Goal: Task Accomplishment & Management: Manage account settings

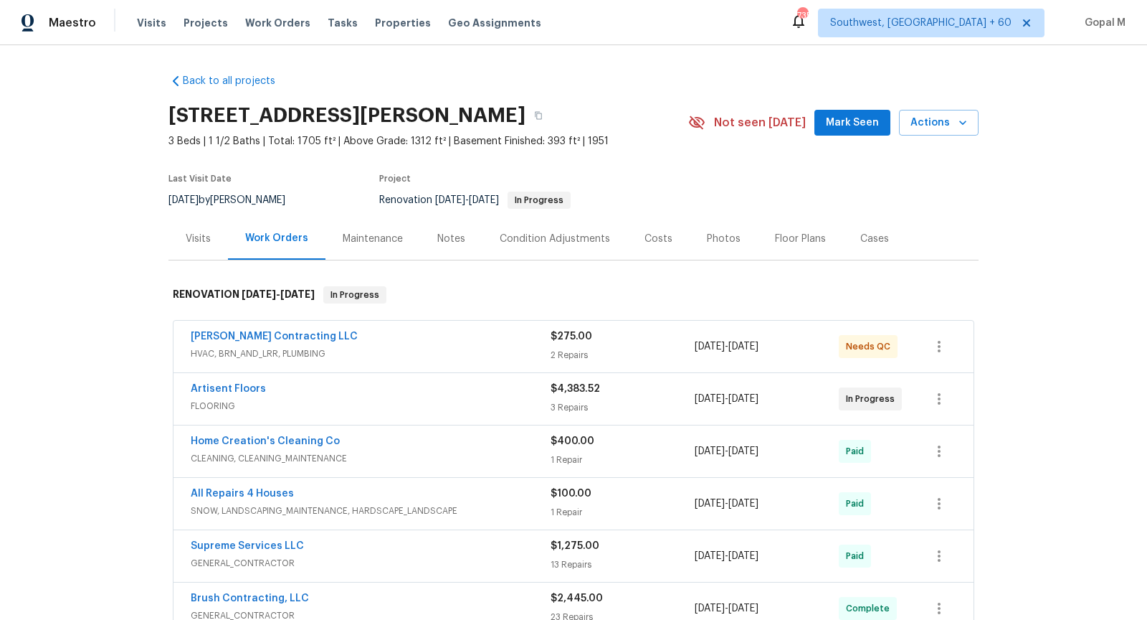
click at [196, 240] on div "Visits" at bounding box center [198, 239] width 25 height 14
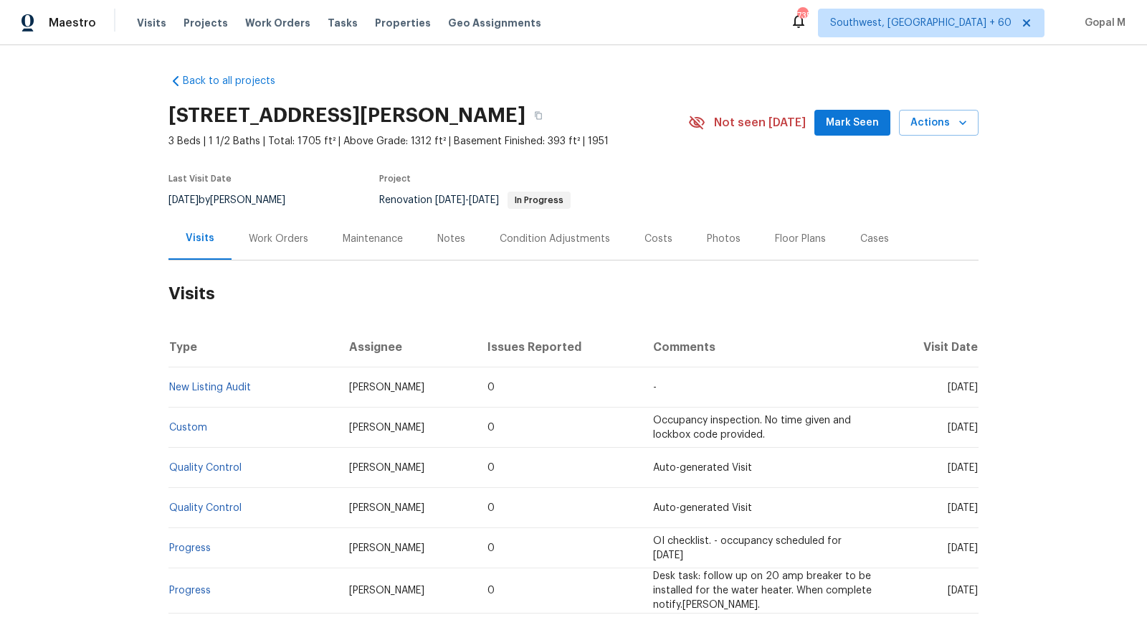
click at [288, 234] on div "Work Orders" at bounding box center [279, 239] width 60 height 14
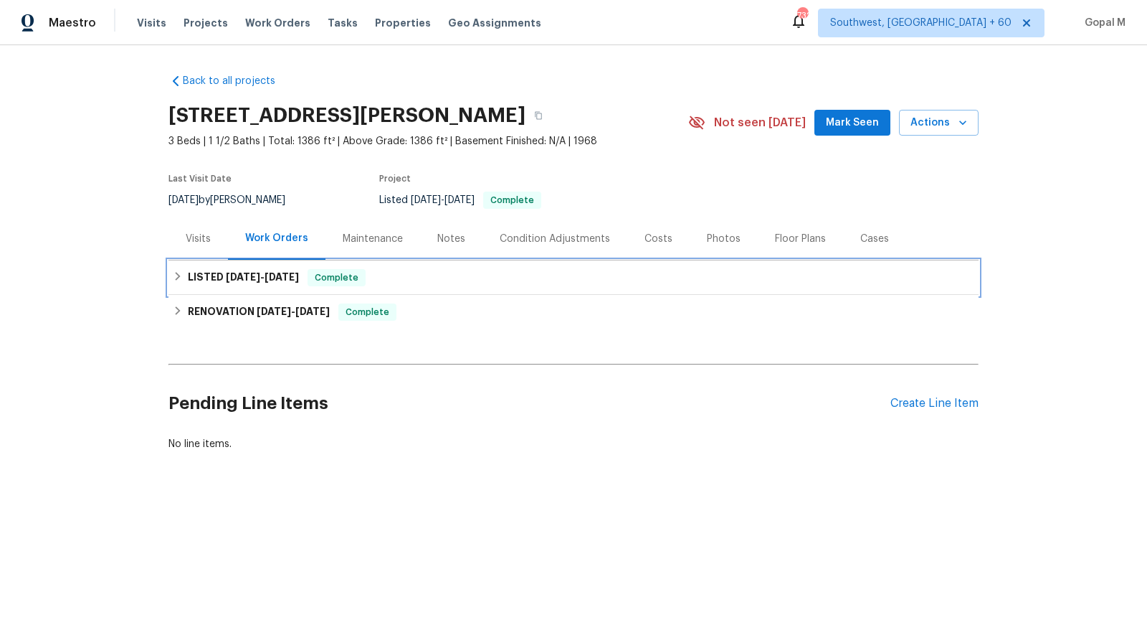
click at [338, 275] on span "Complete" at bounding box center [336, 277] width 55 height 14
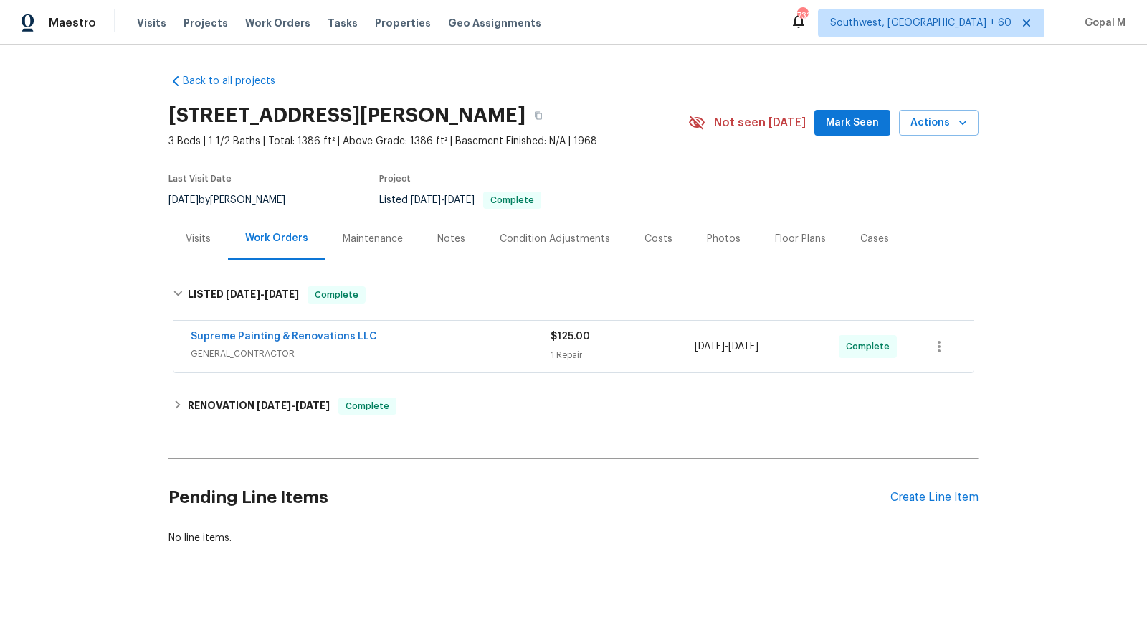
click at [459, 349] on span "GENERAL_CONTRACTOR" at bounding box center [371, 353] width 360 height 14
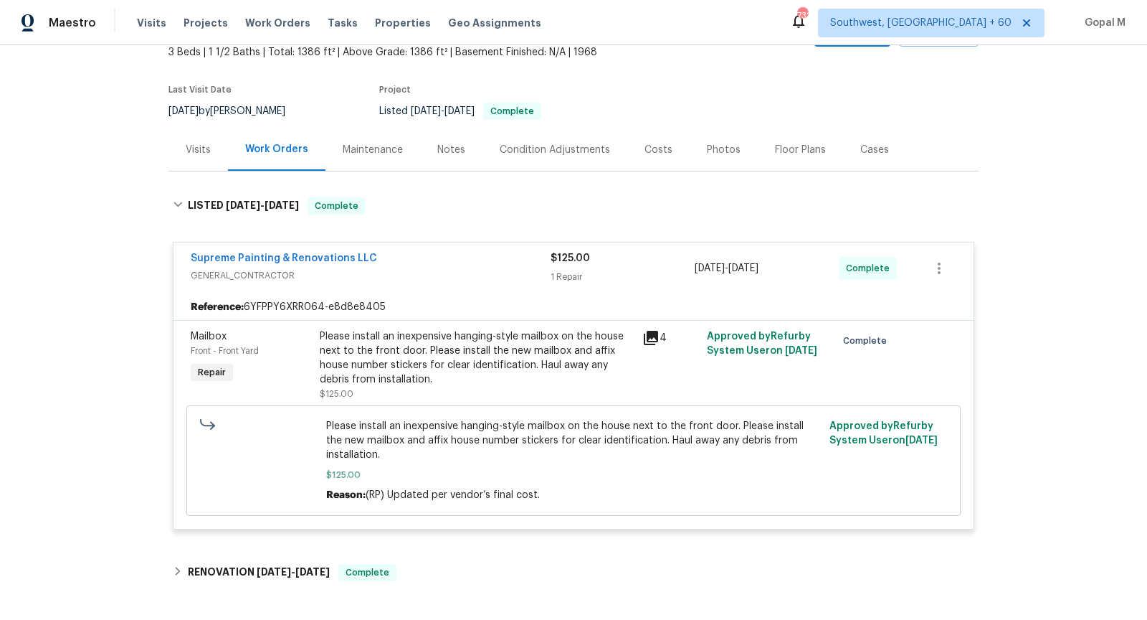
scroll to position [94, 0]
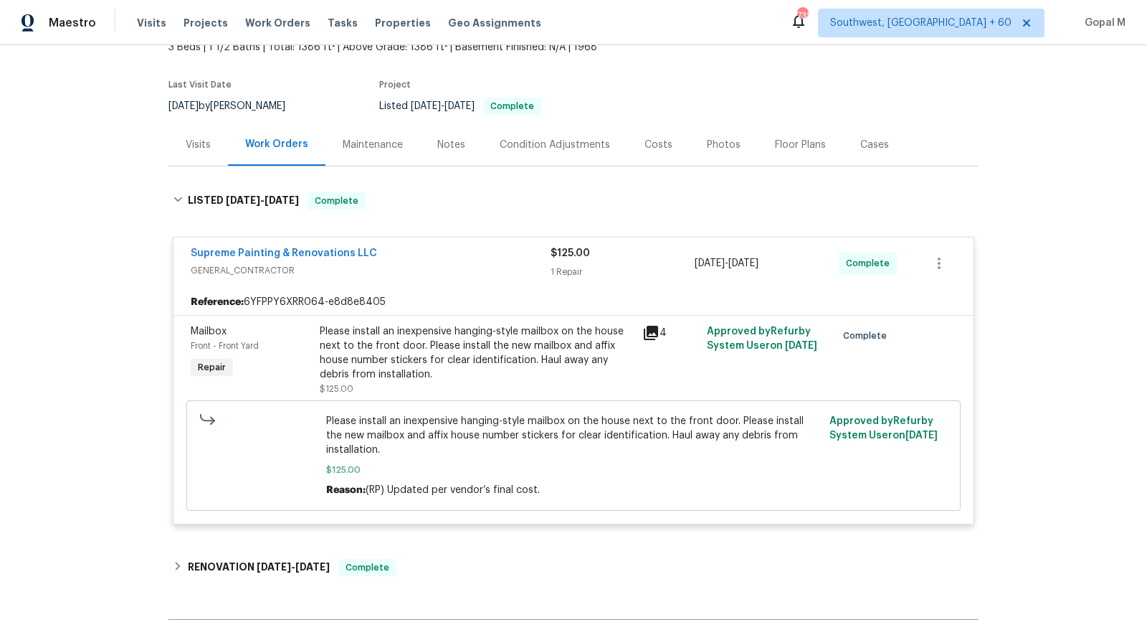
click at [201, 148] on div "Visits" at bounding box center [198, 145] width 25 height 14
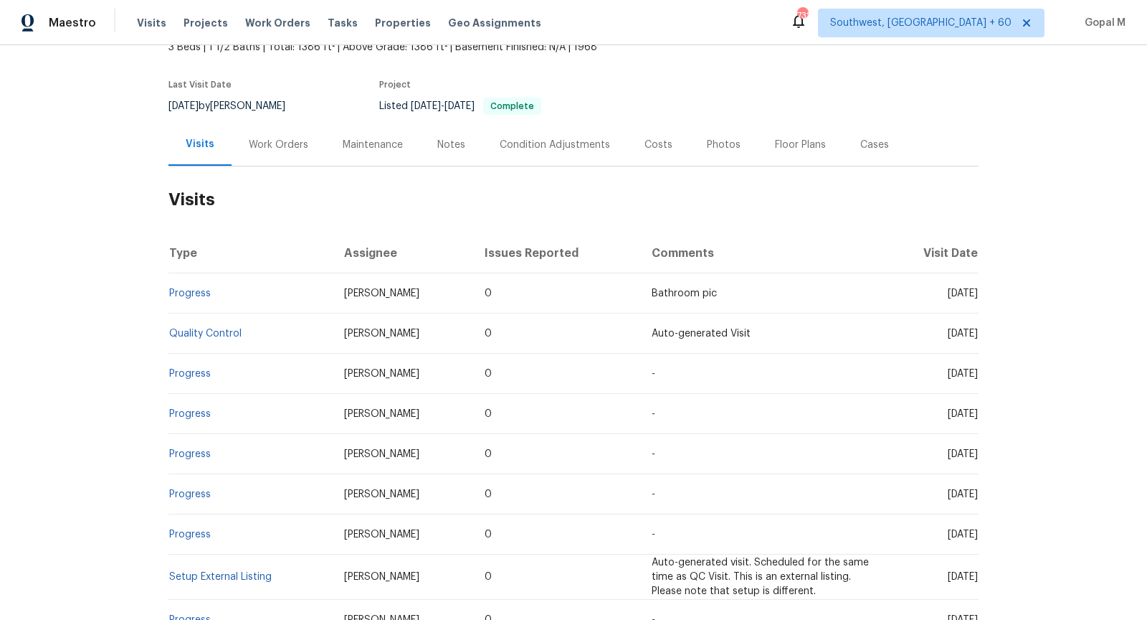
click at [288, 143] on div "Work Orders" at bounding box center [279, 145] width 60 height 14
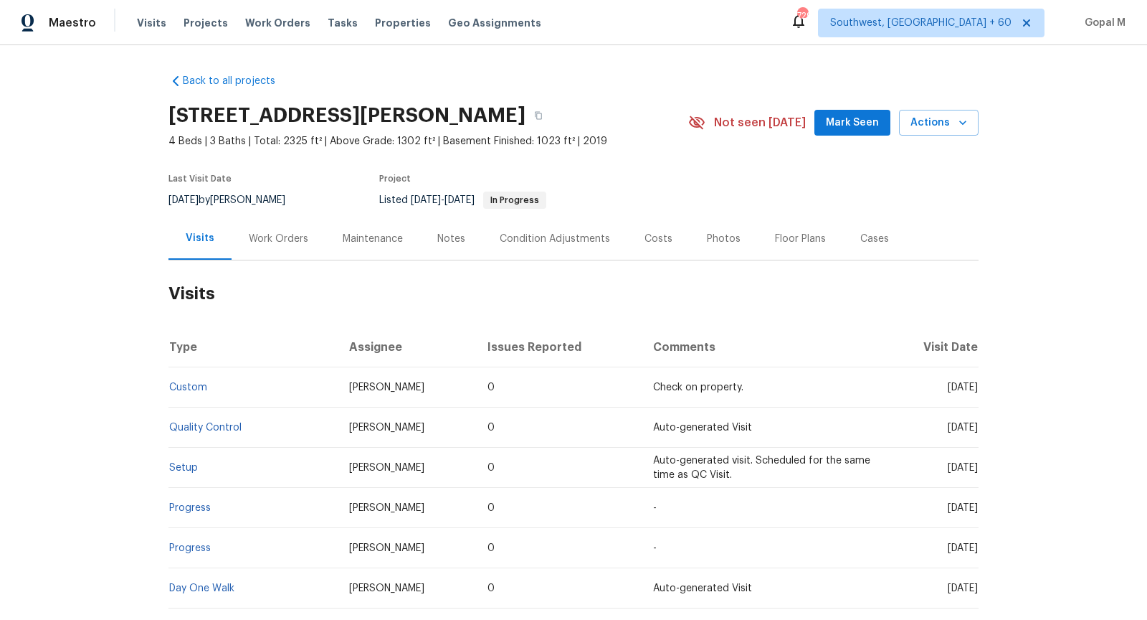
click at [297, 234] on div "Work Orders" at bounding box center [279, 239] width 60 height 14
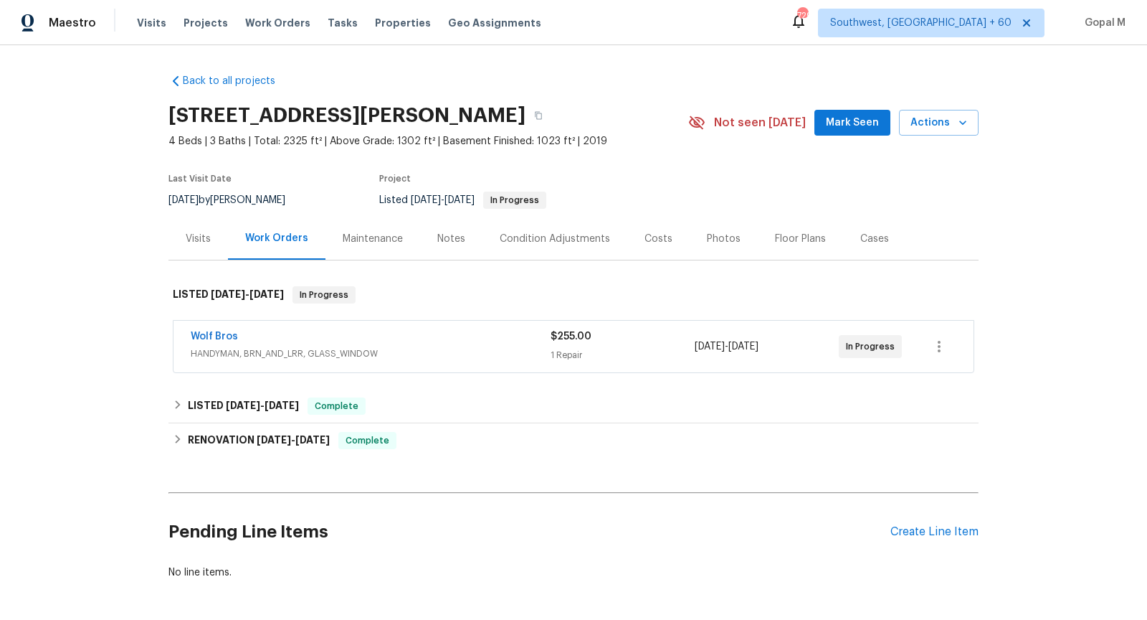
click at [475, 343] on div "Wolf Bros" at bounding box center [371, 337] width 360 height 17
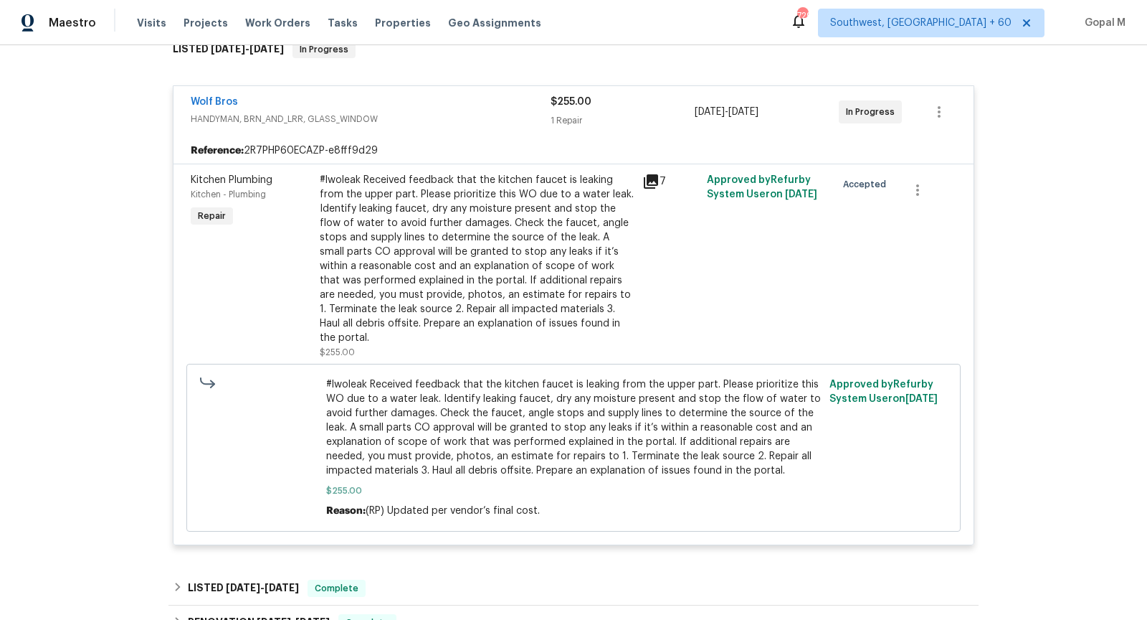
scroll to position [245, 0]
click at [455, 237] on div "#lwoleak Received feedback that the kitchen faucet is leaking from the upper pa…" at bounding box center [477, 260] width 314 height 172
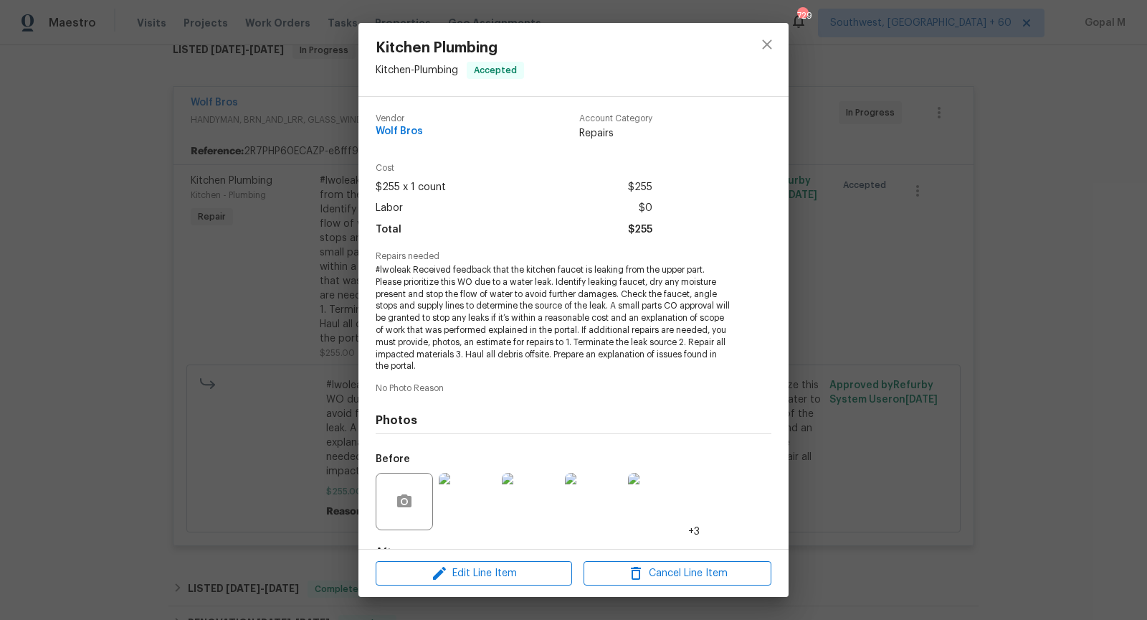
click at [468, 505] on img at bounding box center [467, 501] width 57 height 57
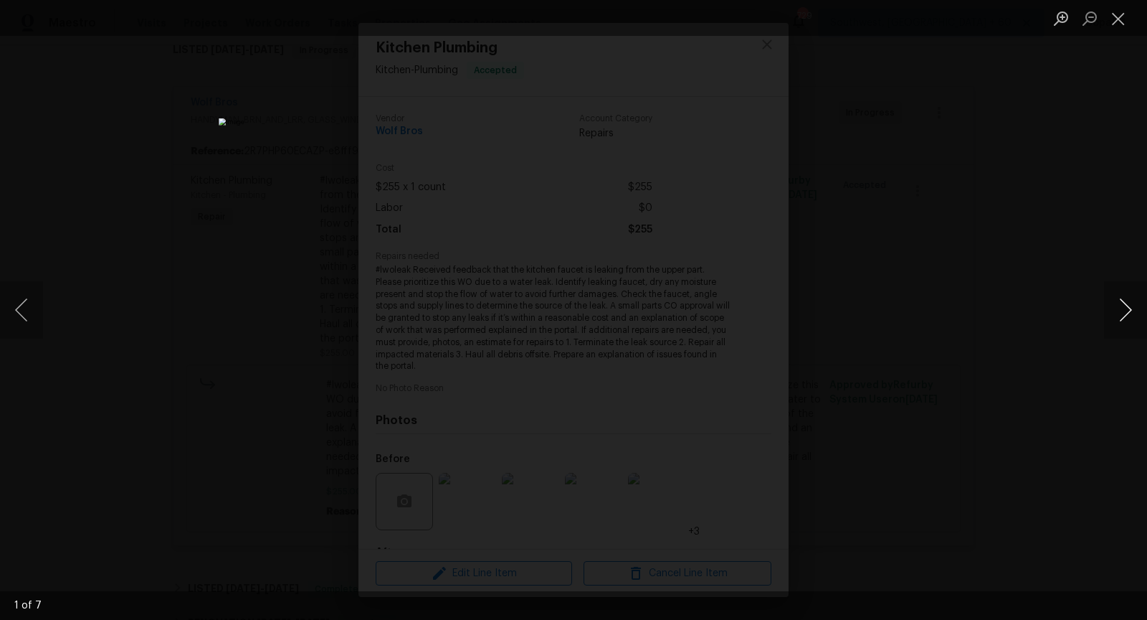
click at [1125, 306] on button "Next image" at bounding box center [1125, 309] width 43 height 57
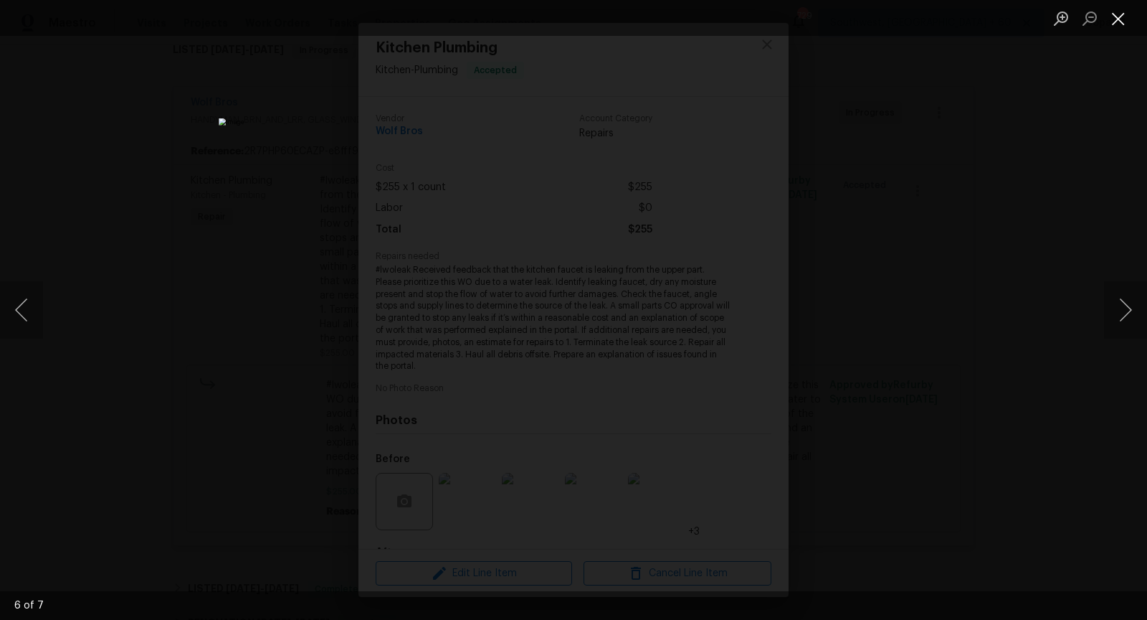
click at [1114, 18] on button "Close lightbox" at bounding box center [1118, 18] width 29 height 25
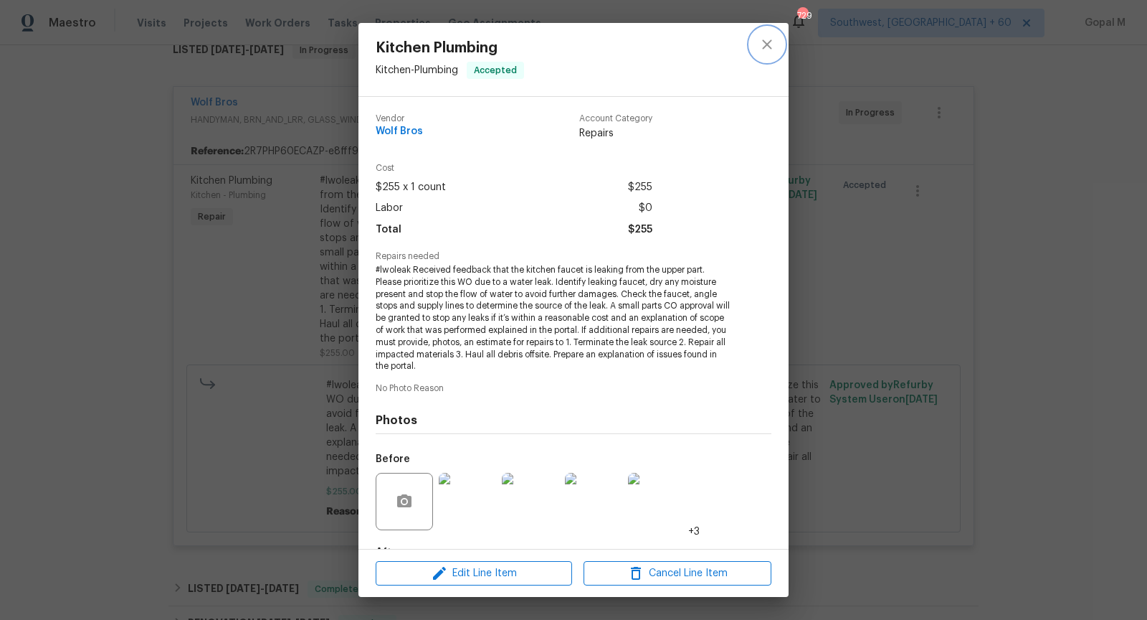
click at [770, 53] on button "close" at bounding box center [767, 44] width 34 height 34
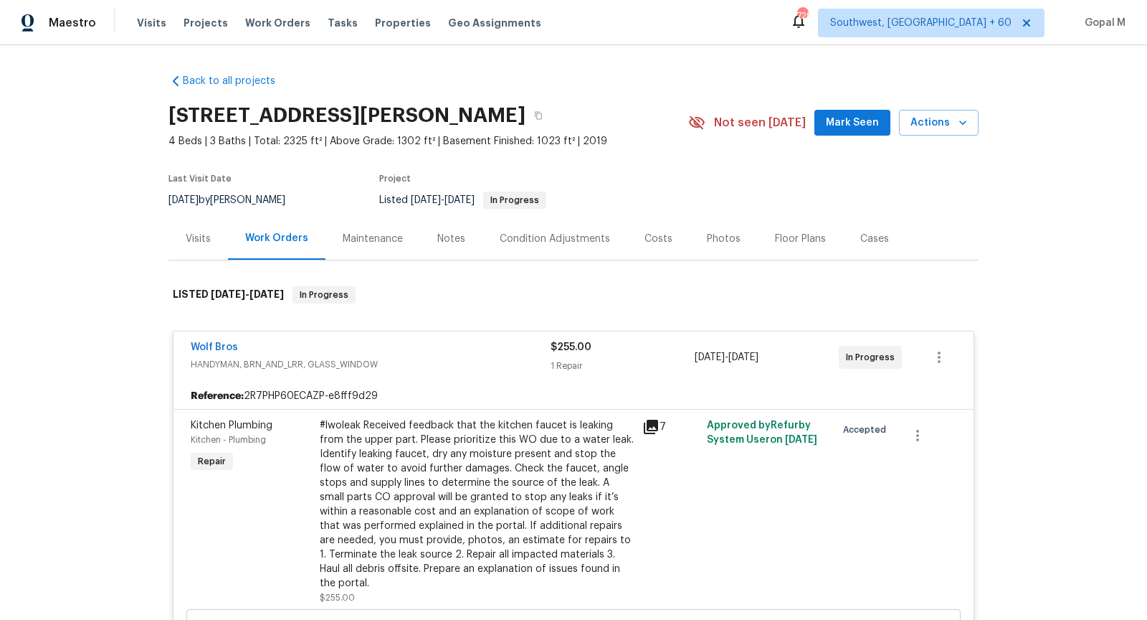
scroll to position [0, 0]
click at [198, 248] on div "Visits" at bounding box center [199, 238] width 60 height 42
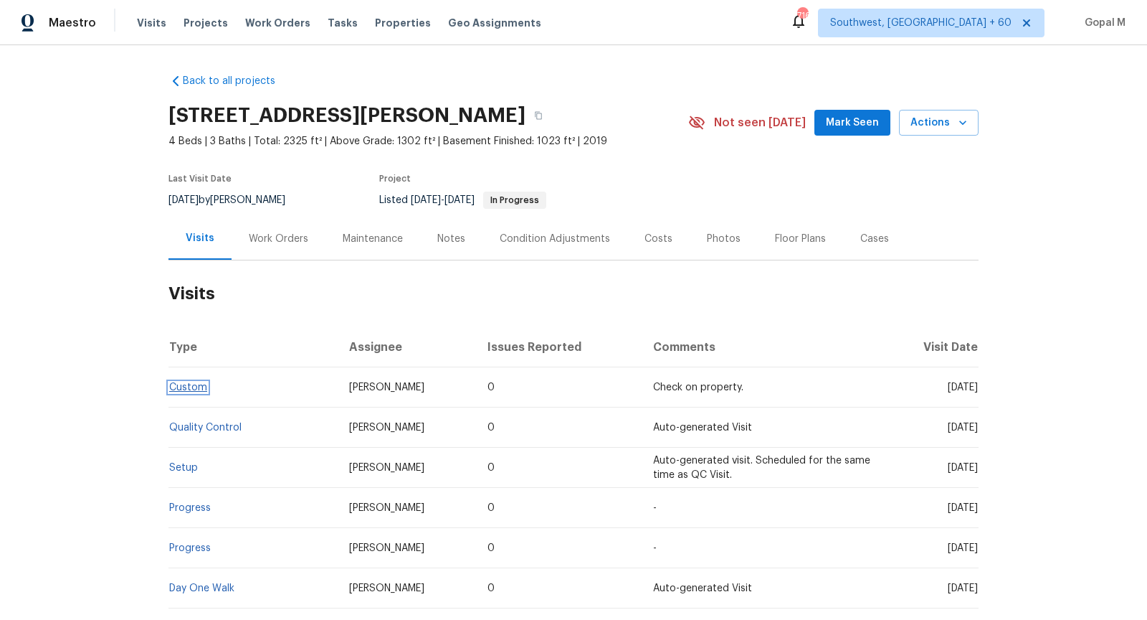
click at [200, 385] on link "Custom" at bounding box center [188, 387] width 38 height 10
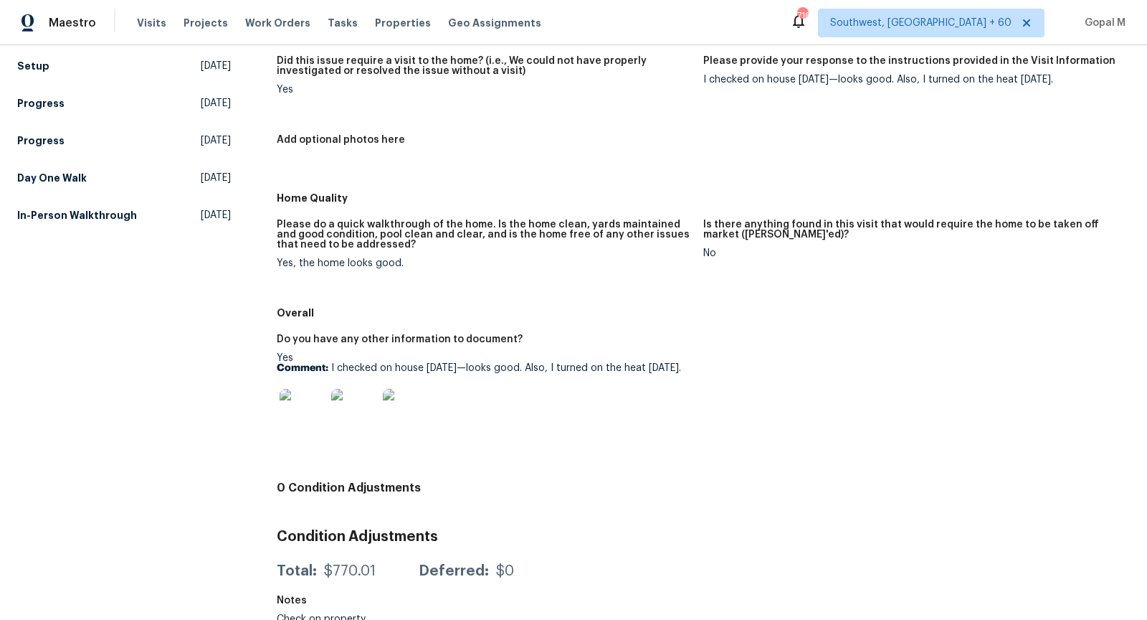
scroll to position [211, 0]
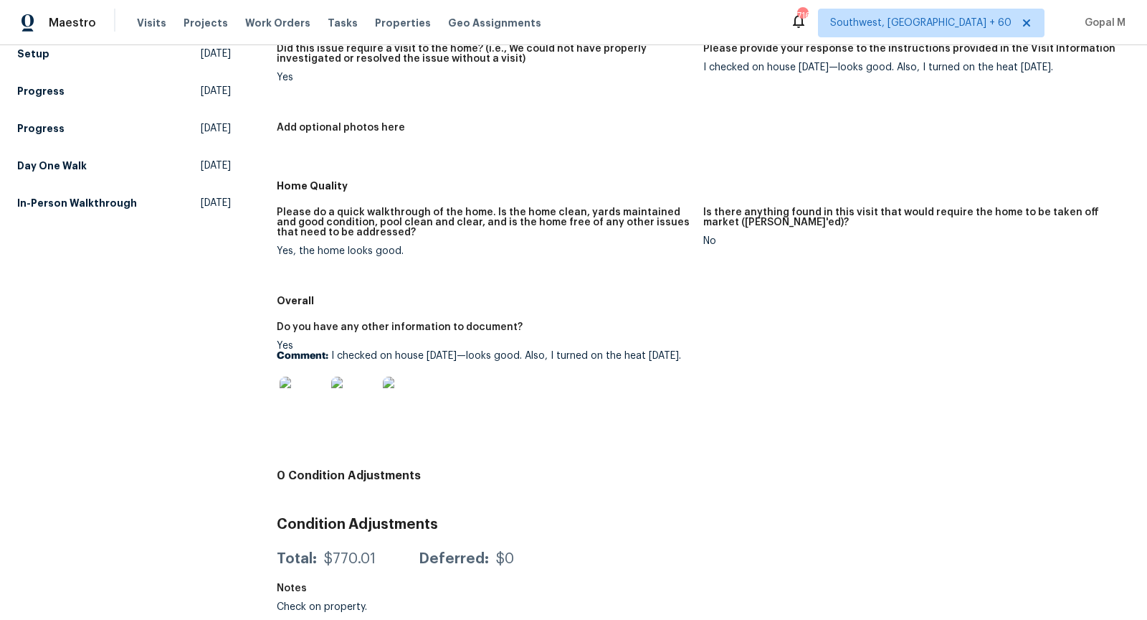
click at [295, 402] on img at bounding box center [303, 399] width 46 height 46
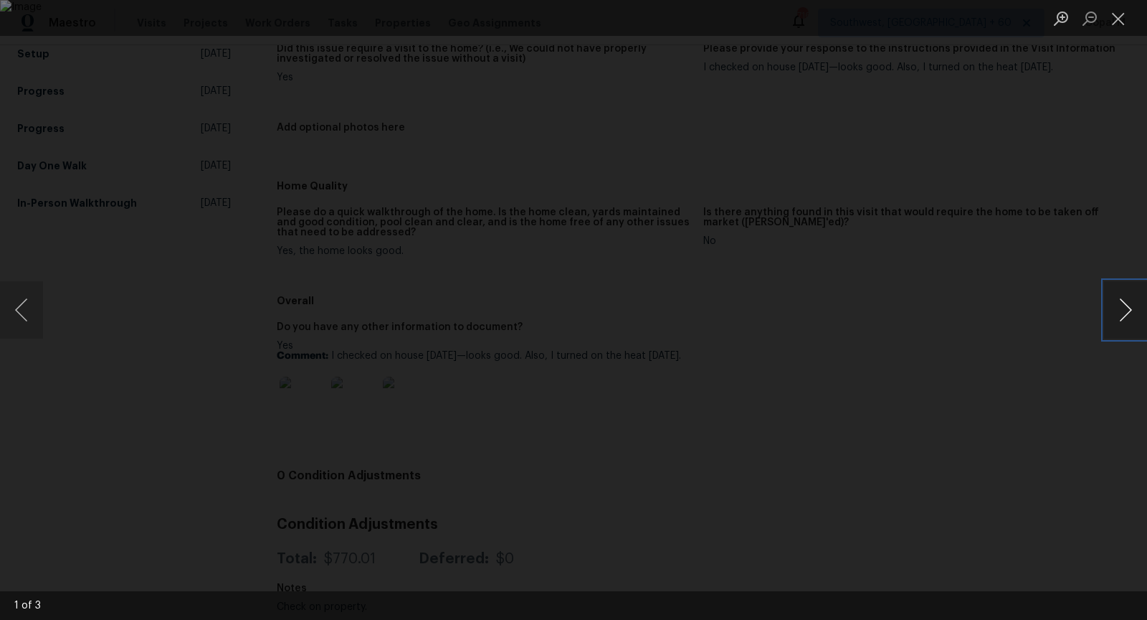
click at [1121, 304] on button "Next image" at bounding box center [1125, 309] width 43 height 57
click at [1109, 16] on button "Close lightbox" at bounding box center [1118, 18] width 29 height 25
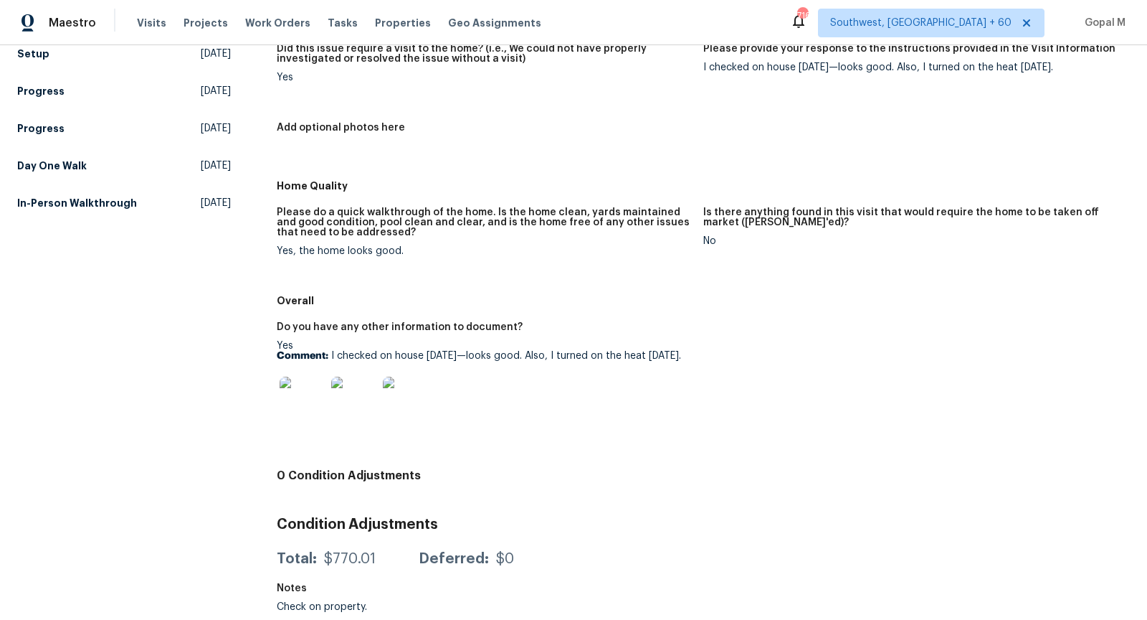
scroll to position [0, 0]
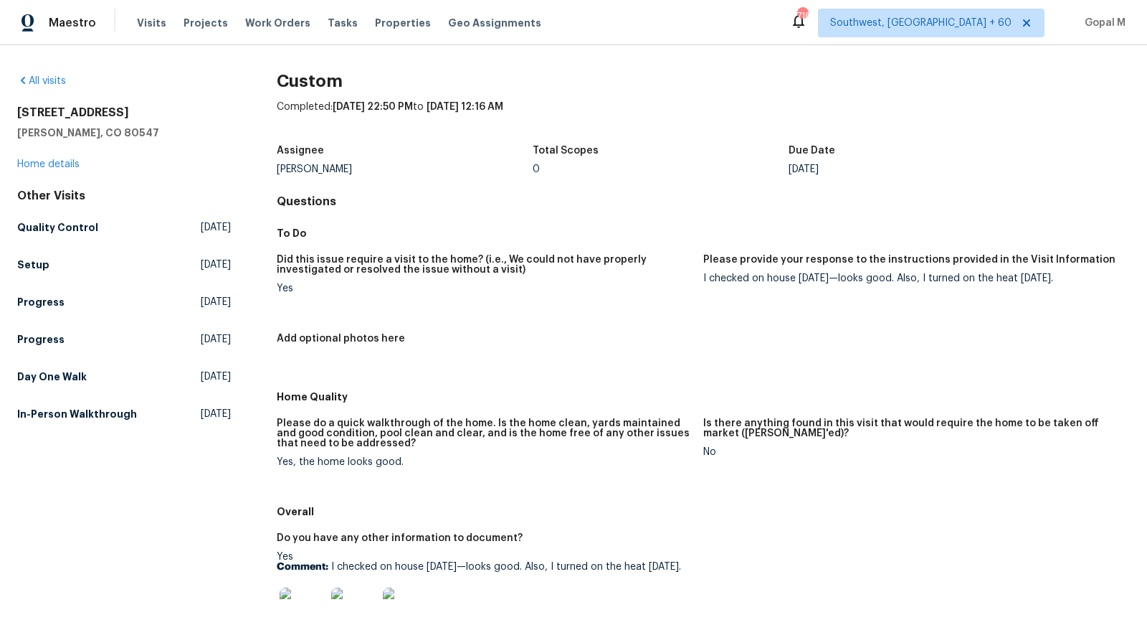
click at [714, 281] on div "I checked on house today—looks good. Also, I turned on the heat today." at bounding box center [910, 278] width 415 height 10
copy div "I checked on house today—looks good. Also, I turned on the heat today."
drag, startPoint x: 450, startPoint y: 105, endPoint x: 592, endPoint y: 105, distance: 141.3
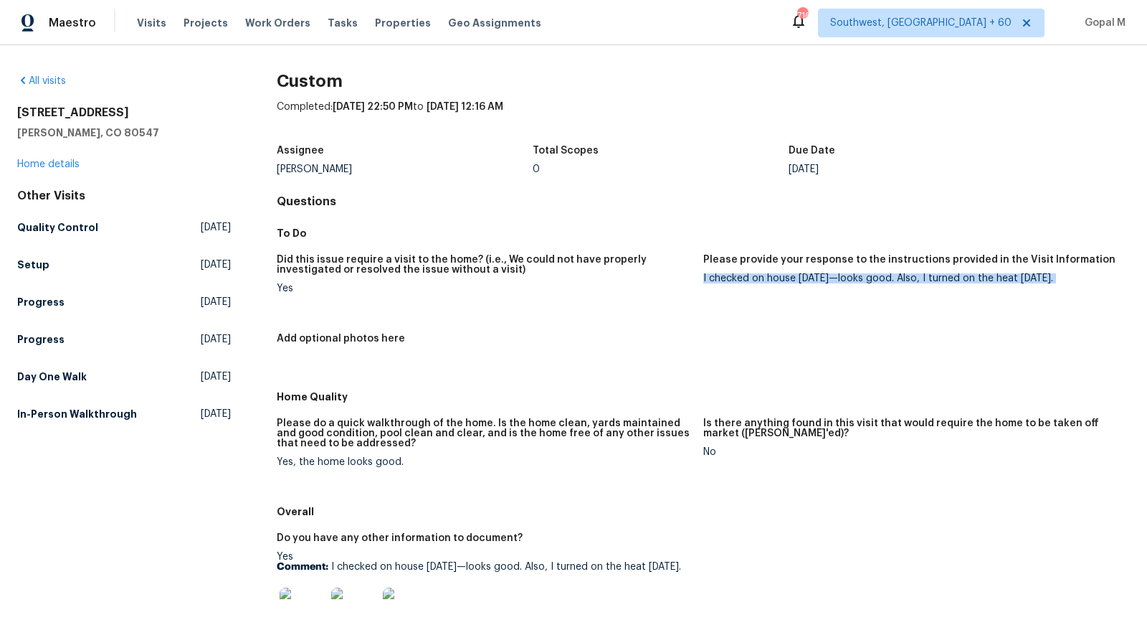
click at [592, 105] on div "Completed: 10/6/2025, 22:50 PM to 10/8/2025, 12:16 AM" at bounding box center [703, 118] width 853 height 37
copy span "10/8/2025, 12:16 AM"
click at [706, 276] on div "I checked on house today—looks good. Also, I turned on the heat today." at bounding box center [910, 278] width 415 height 10
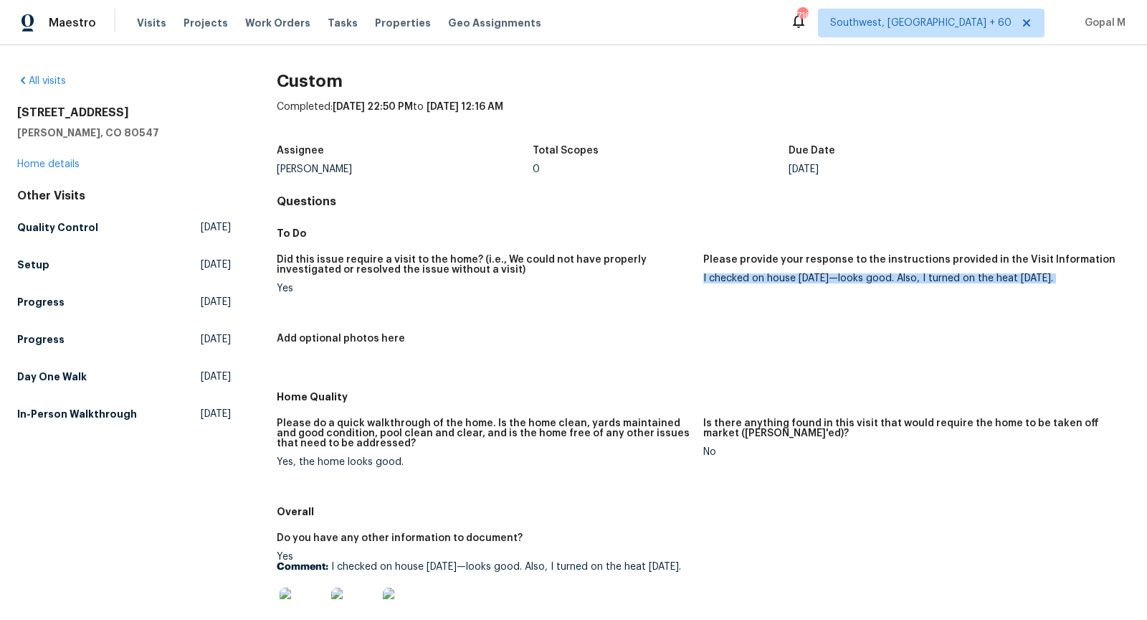
click at [706, 276] on div "I checked on house today—looks good. Also, I turned on the heat today." at bounding box center [910, 278] width 415 height 10
copy div "I checked on house today—looks good. Also, I turned on the heat today."
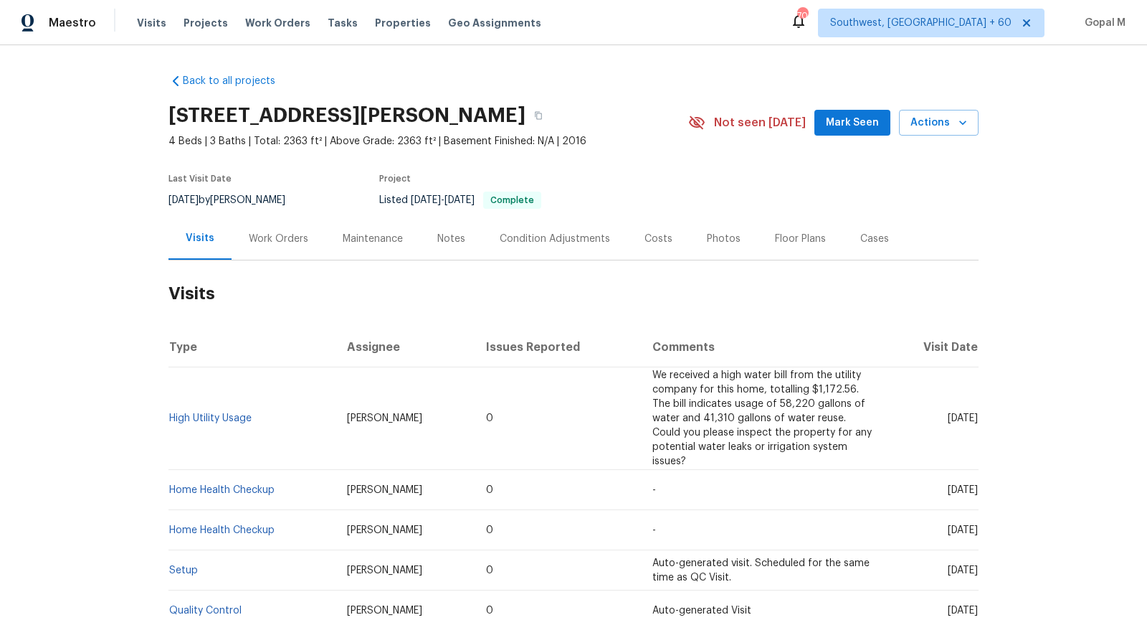
click at [290, 240] on div "Work Orders" at bounding box center [279, 239] width 60 height 14
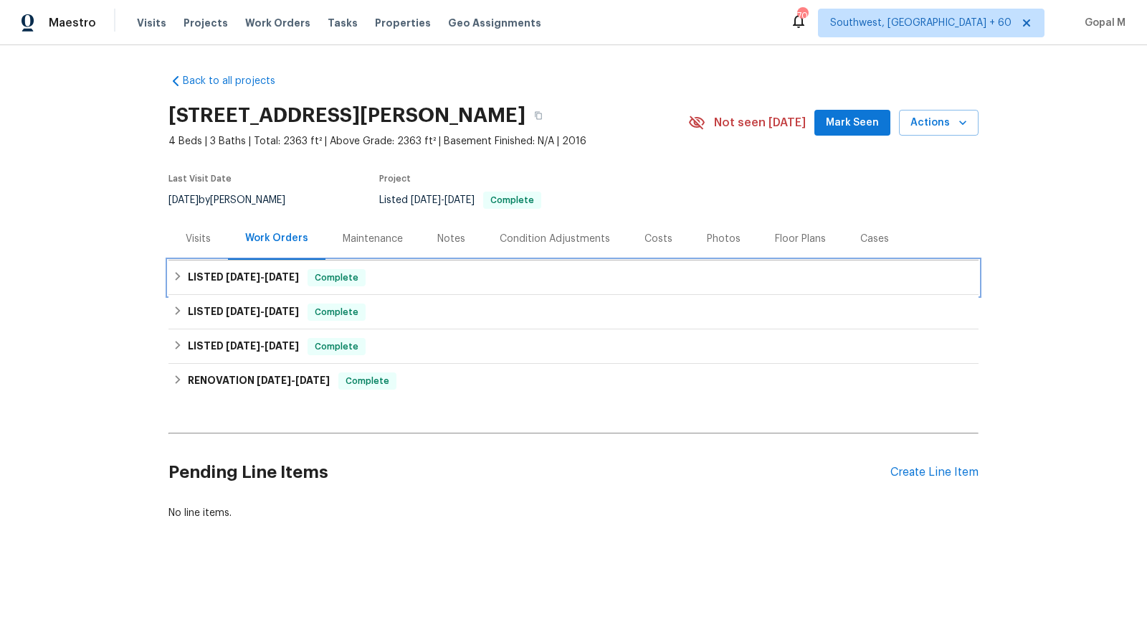
click at [429, 272] on div "LISTED 9/3/25 - 9/6/25 Complete" at bounding box center [574, 277] width 802 height 17
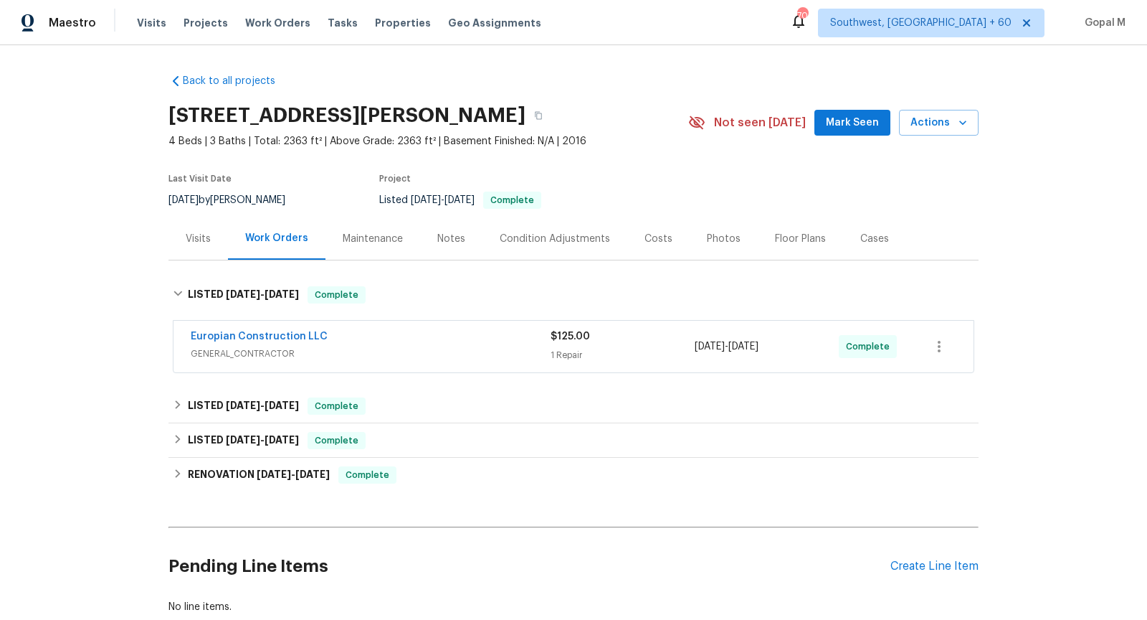
click at [418, 357] on span "GENERAL_CONTRACTOR" at bounding box center [371, 353] width 360 height 14
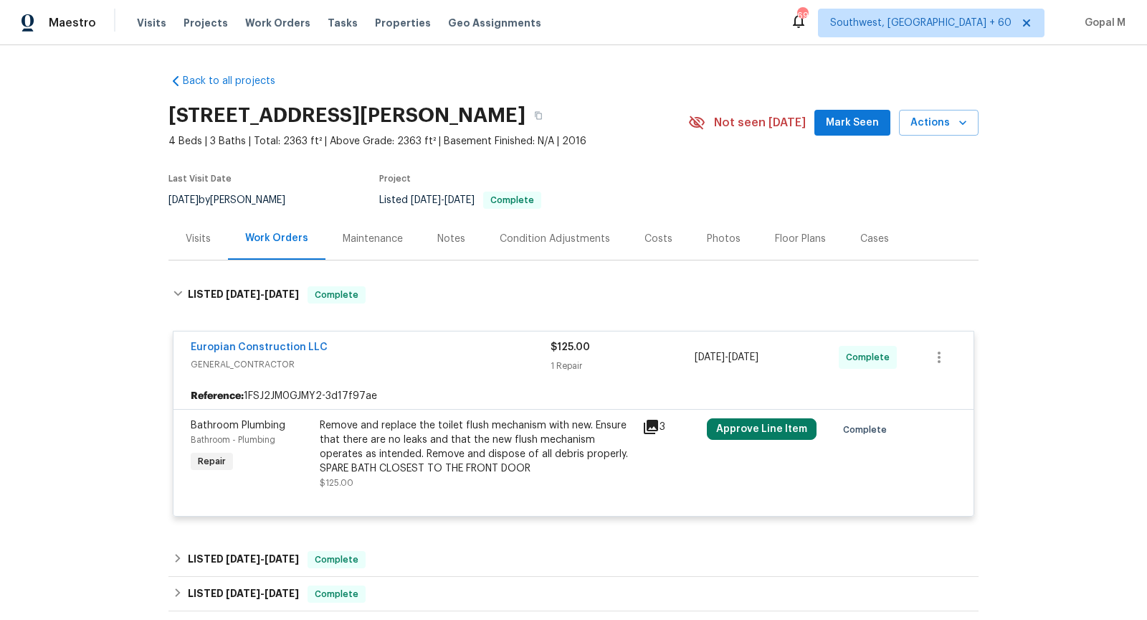
click at [186, 238] on div "Visits" at bounding box center [198, 239] width 25 height 14
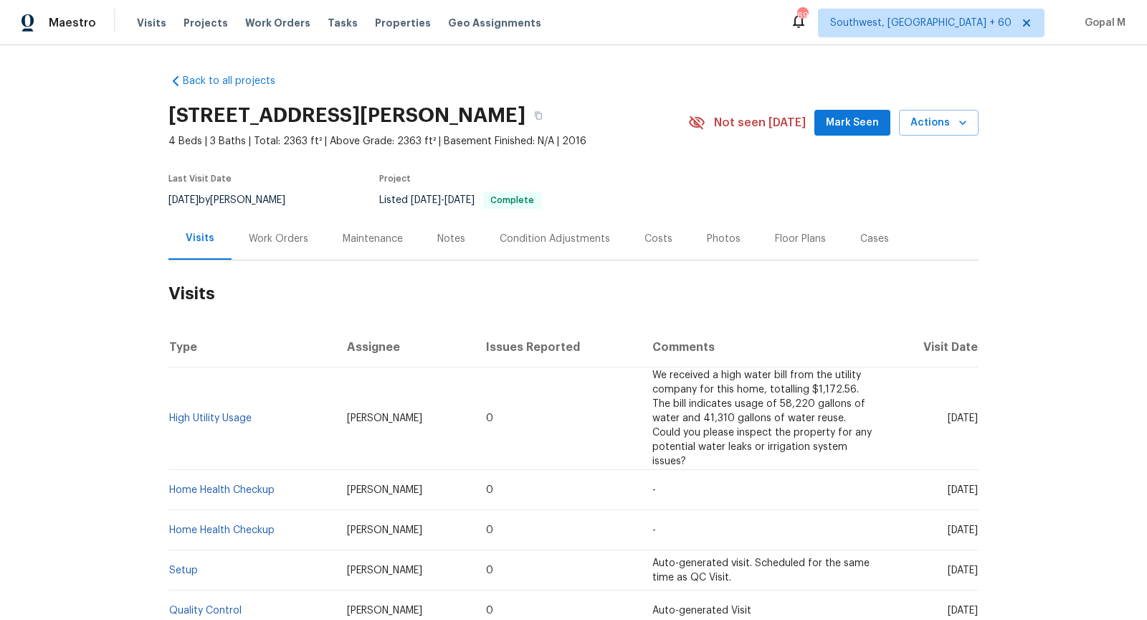
click at [278, 232] on div "Work Orders" at bounding box center [279, 239] width 60 height 14
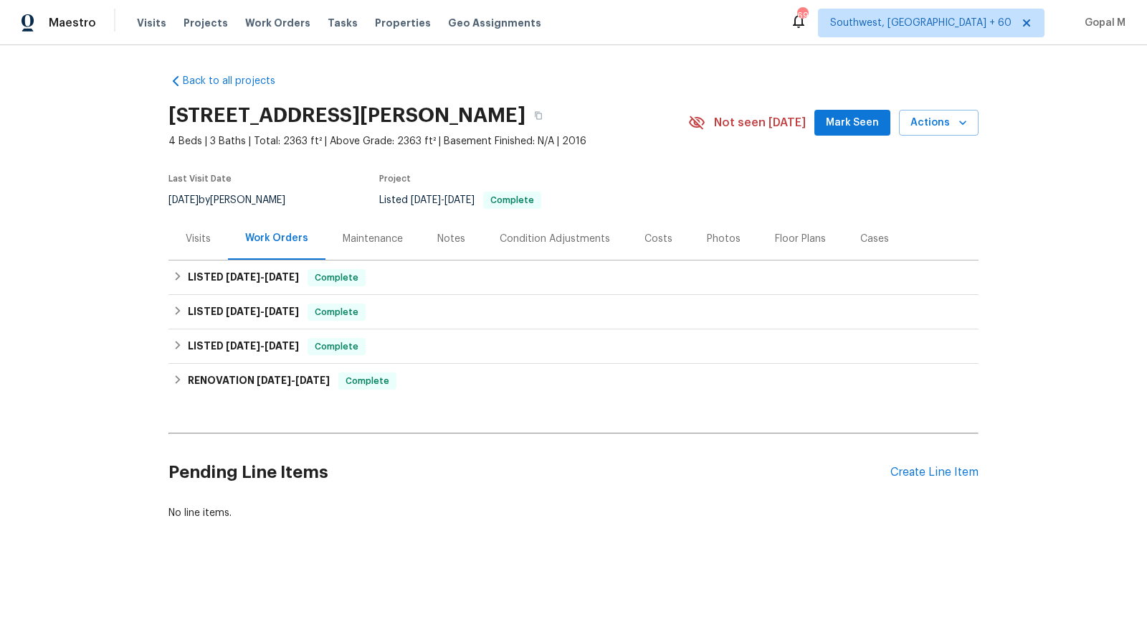
click at [191, 239] on div "Visits" at bounding box center [198, 239] width 25 height 14
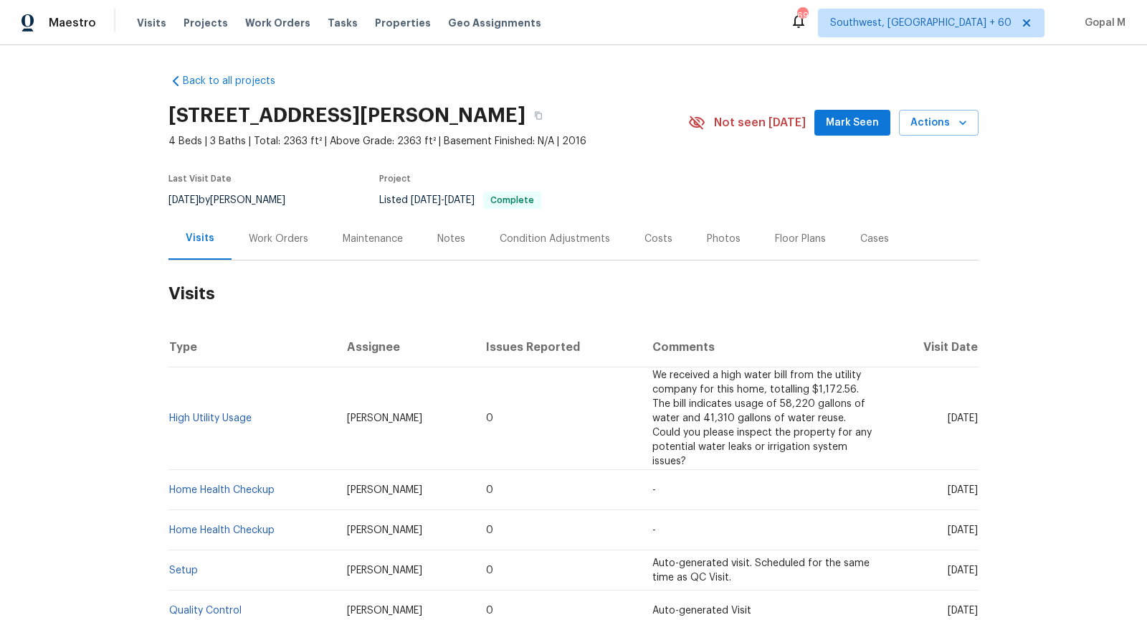
click at [256, 236] on div "Work Orders" at bounding box center [279, 239] width 60 height 14
